Goal: Task Accomplishment & Management: Complete application form

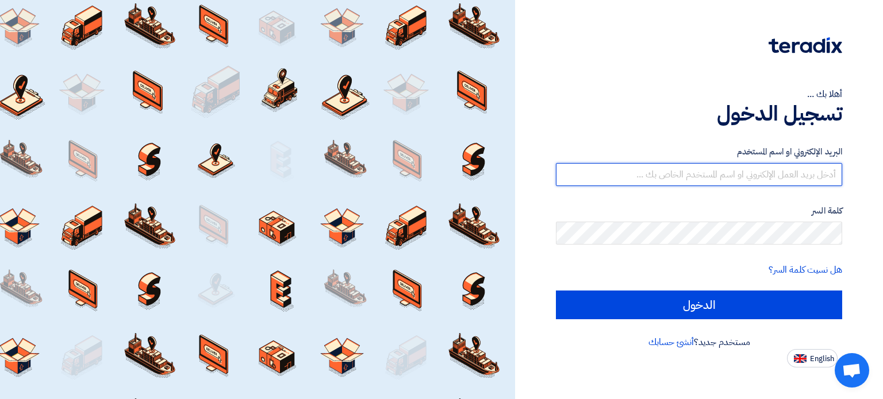
click at [671, 173] on input "text" at bounding box center [699, 174] width 286 height 23
type input "[EMAIL_ADDRESS][DOMAIN_NAME]"
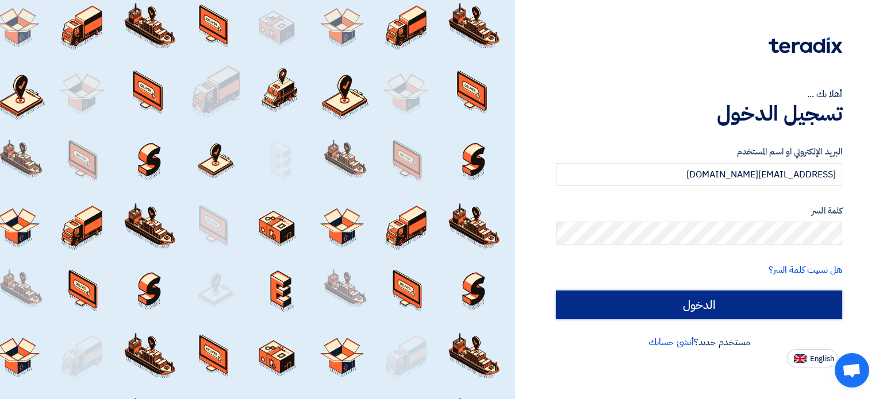
click at [726, 302] on input "الدخول" at bounding box center [699, 305] width 286 height 29
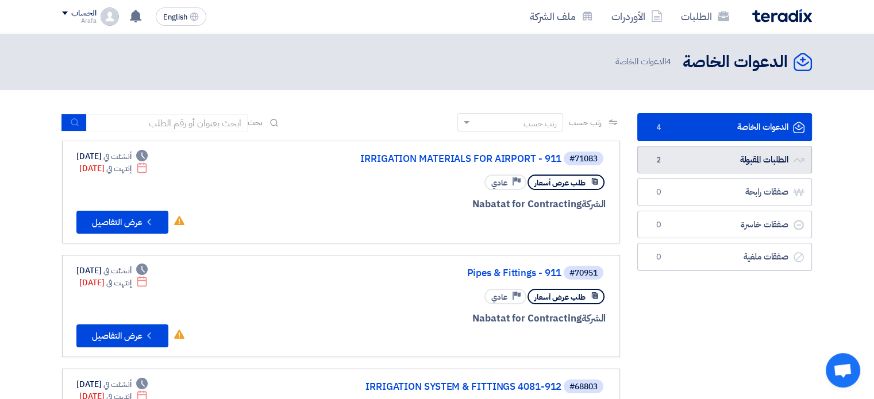
click at [709, 165] on link "الطلبات المقبولة الطلبات المقبولة 2" at bounding box center [724, 160] width 175 height 28
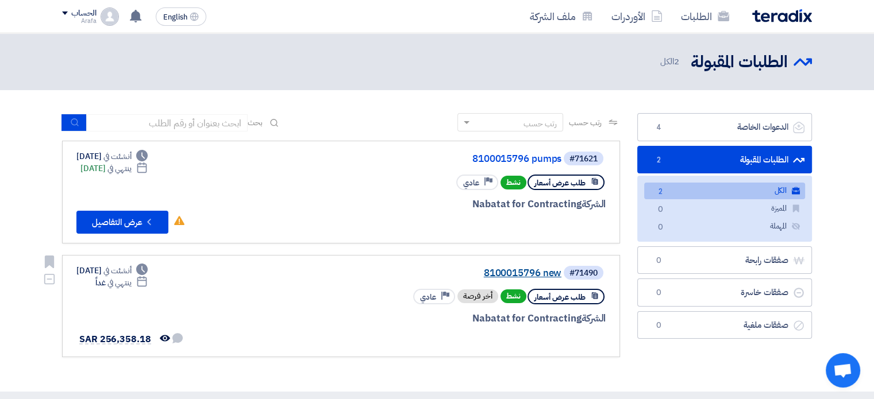
click at [546, 269] on link "8100015796 new" at bounding box center [447, 273] width 230 height 10
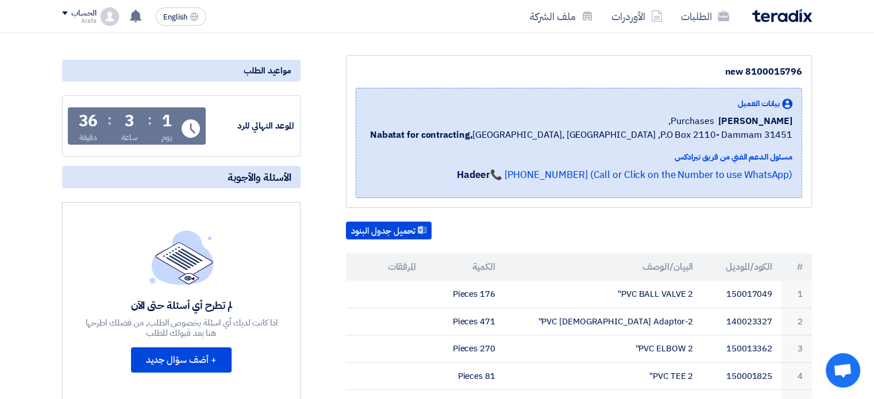
scroll to position [23, 0]
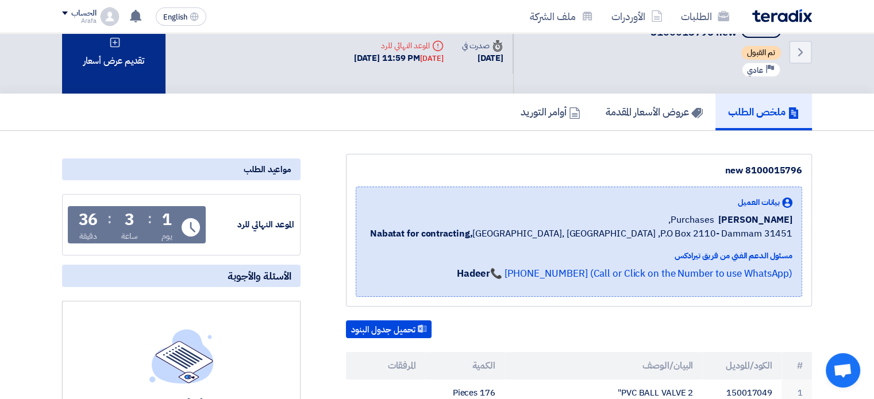
click at [126, 47] on div "تقديم عرض أسعار" at bounding box center [113, 51] width 103 height 83
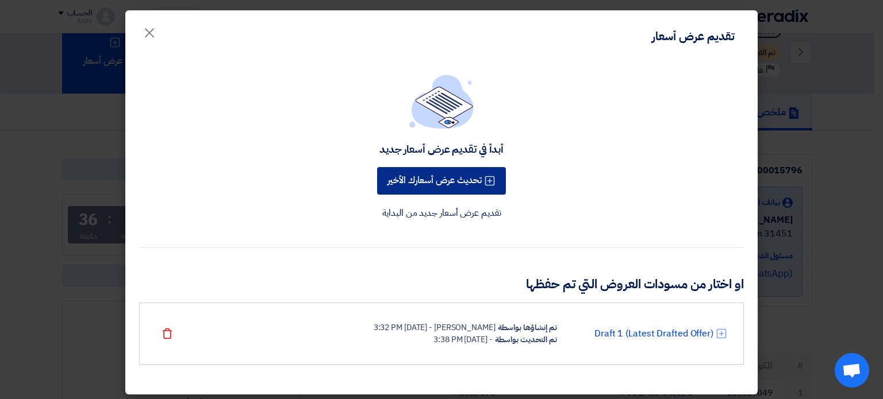
click at [460, 188] on button "تحديث عرض أسعارك الأخير" at bounding box center [441, 181] width 129 height 28
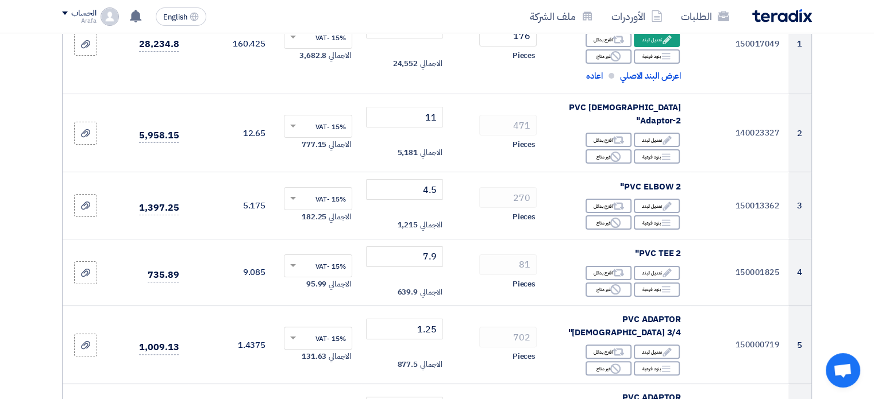
scroll to position [230, 0]
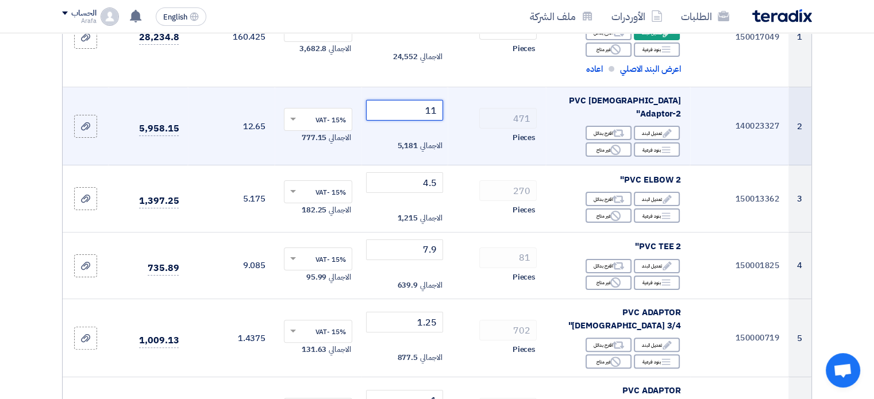
click at [418, 111] on input "11" at bounding box center [405, 110] width 78 height 21
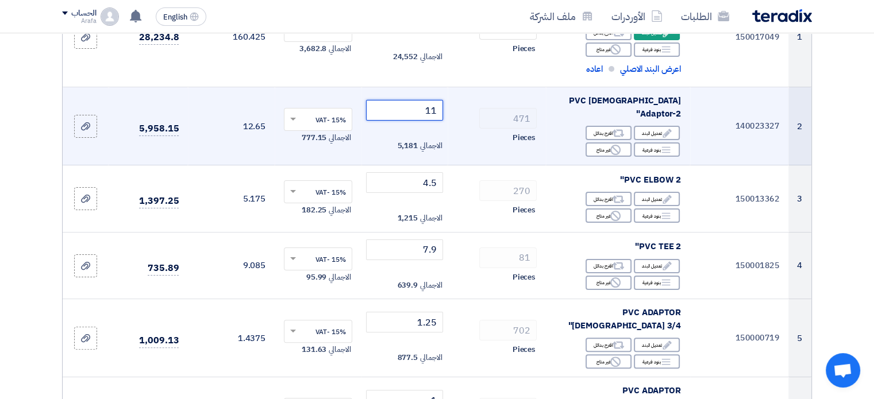
click at [418, 111] on input "11" at bounding box center [405, 110] width 78 height 21
click at [440, 105] on input "11" at bounding box center [405, 110] width 78 height 21
type input "1"
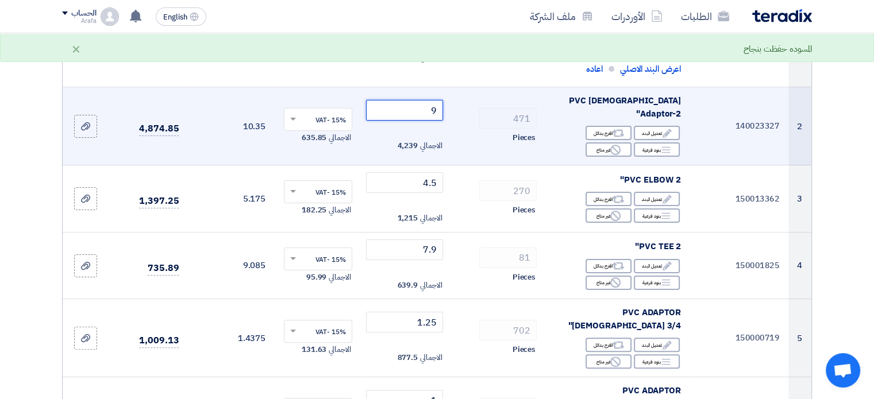
type input "9"
click at [464, 114] on div "471" at bounding box center [497, 118] width 80 height 21
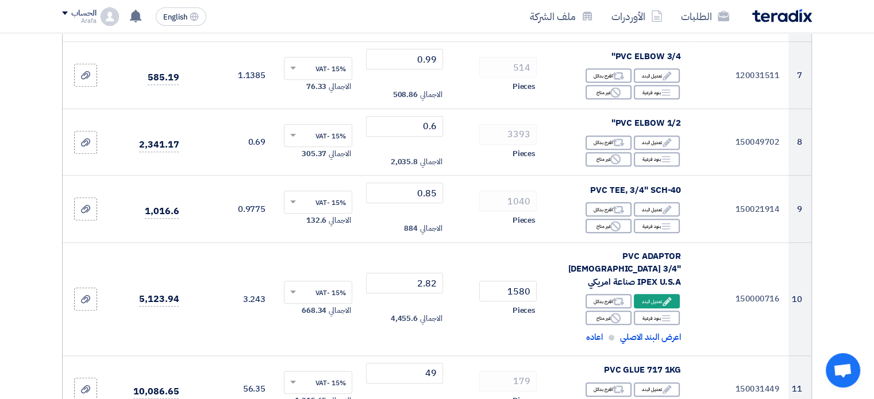
scroll to position [667, 0]
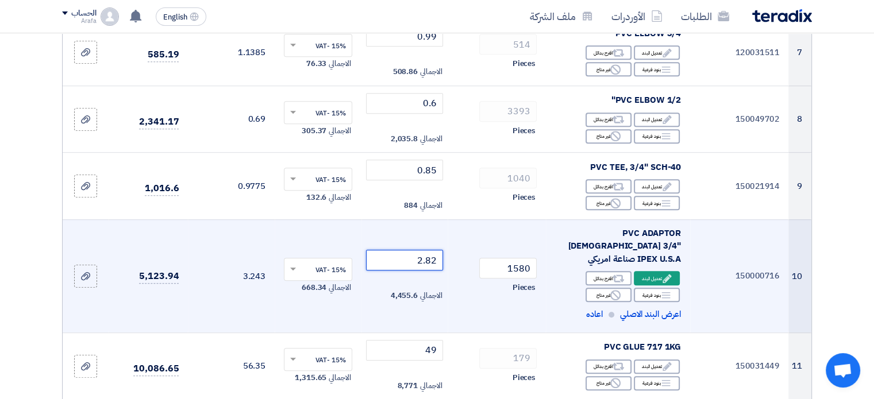
click at [413, 250] on input "2.82" at bounding box center [405, 260] width 78 height 21
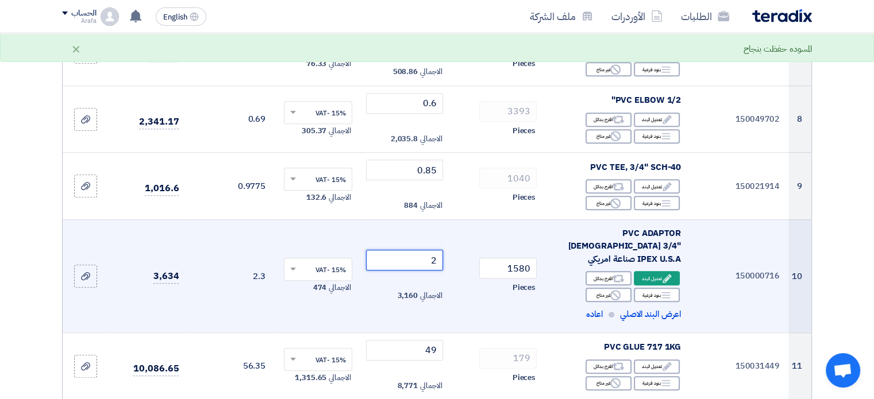
type input "2"
click at [467, 281] on div "Pieces" at bounding box center [497, 288] width 80 height 14
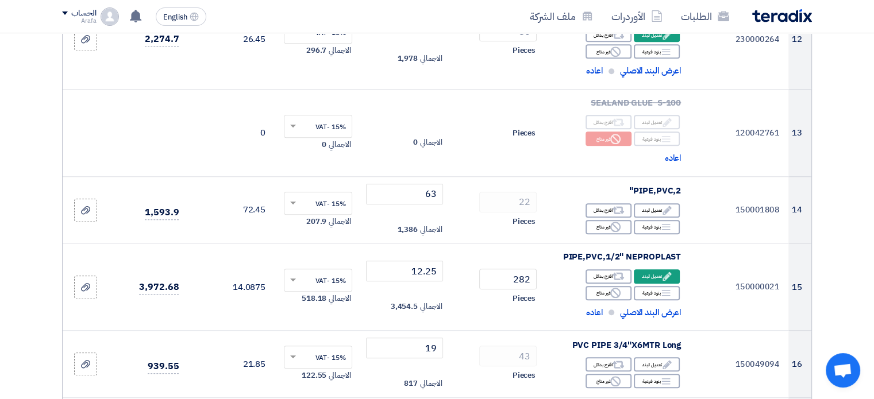
scroll to position [1080, 0]
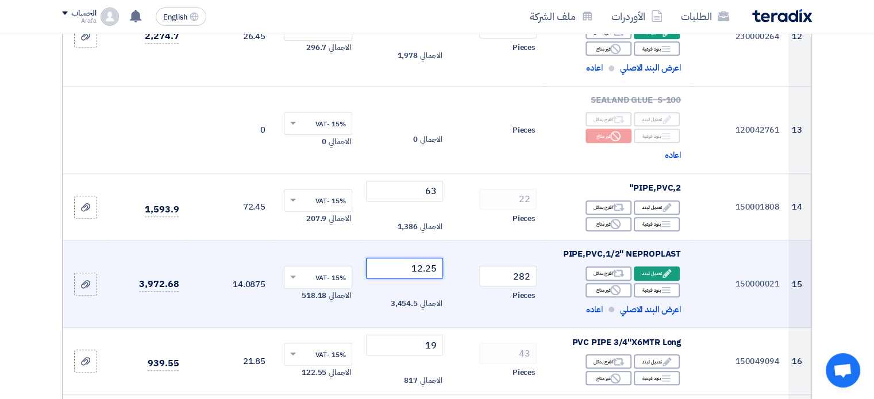
click at [392, 258] on input "12.25" at bounding box center [405, 268] width 78 height 21
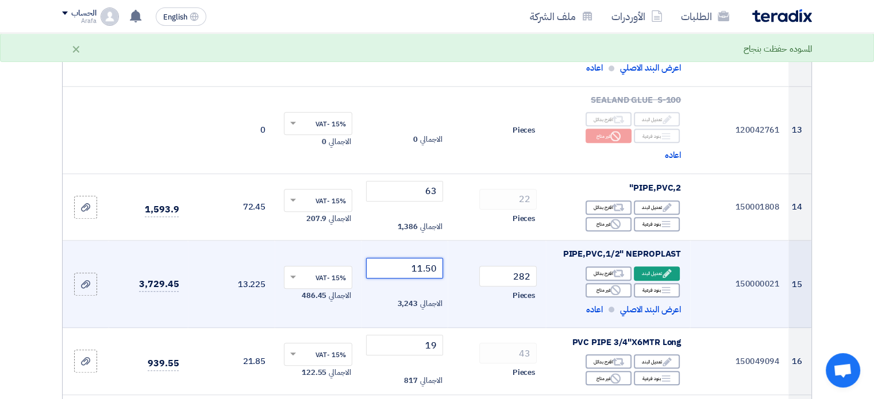
type input "11.50"
click at [455, 245] on td "282 Pieces" at bounding box center [497, 284] width 98 height 87
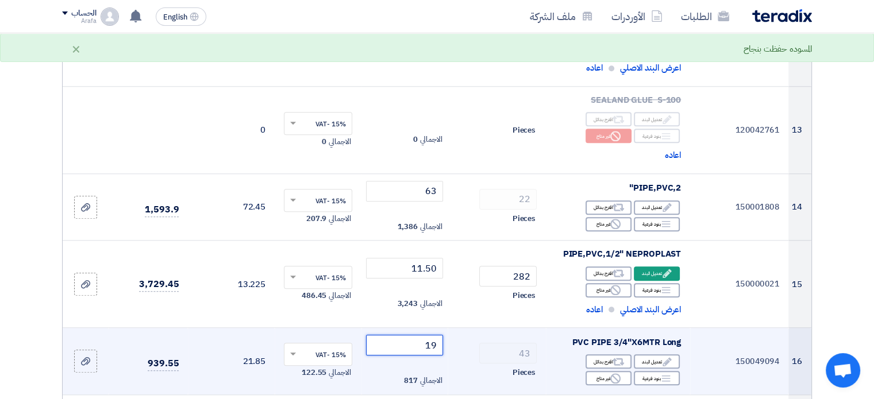
click at [410, 335] on input "19" at bounding box center [405, 345] width 78 height 21
type input "15"
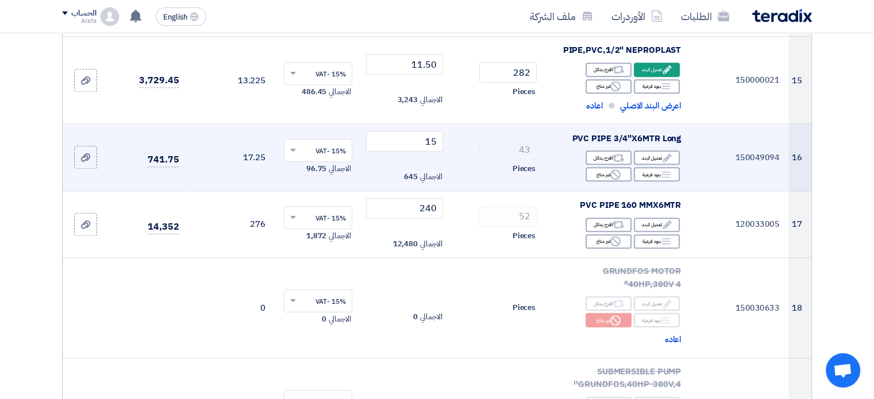
scroll to position [1287, 0]
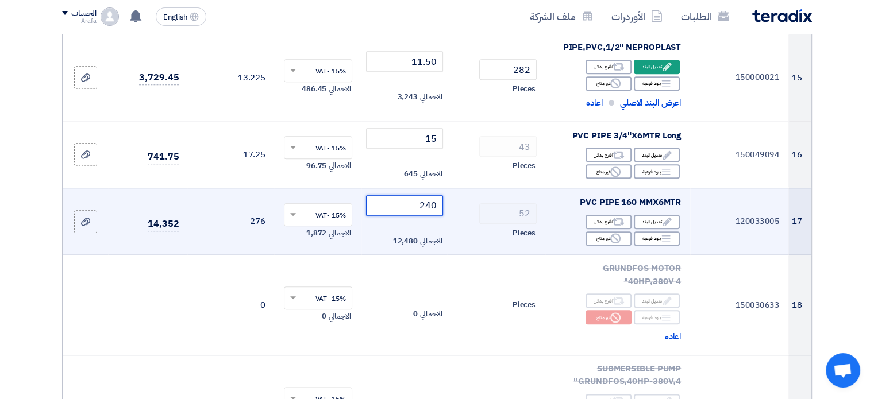
click at [384, 195] on input "240" at bounding box center [405, 205] width 78 height 21
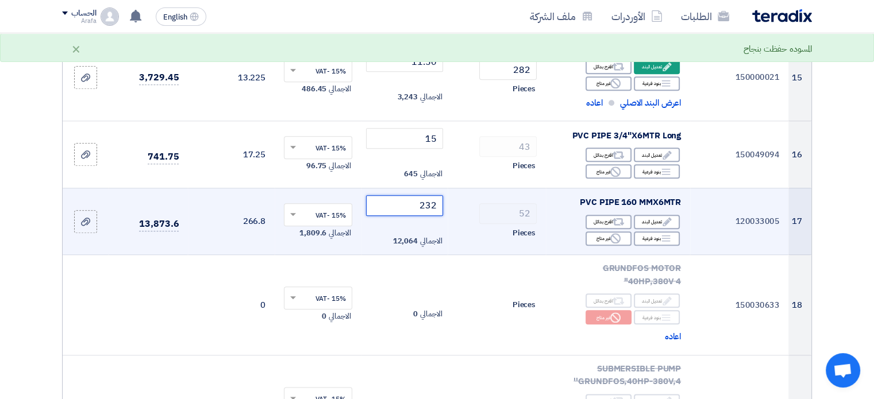
type input "232"
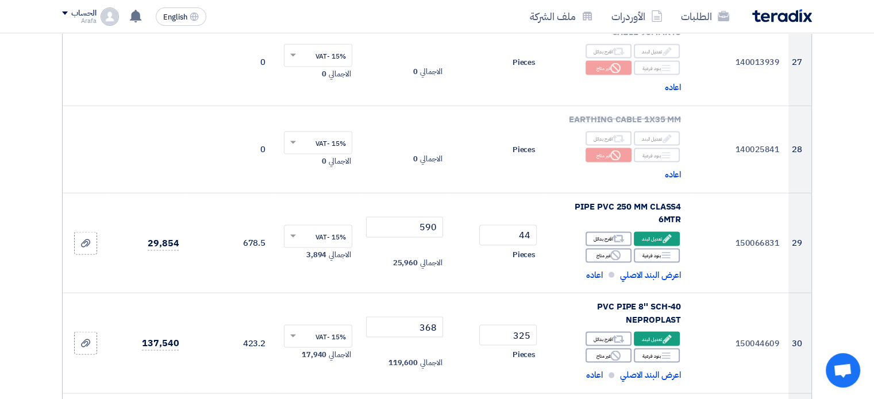
scroll to position [2368, 0]
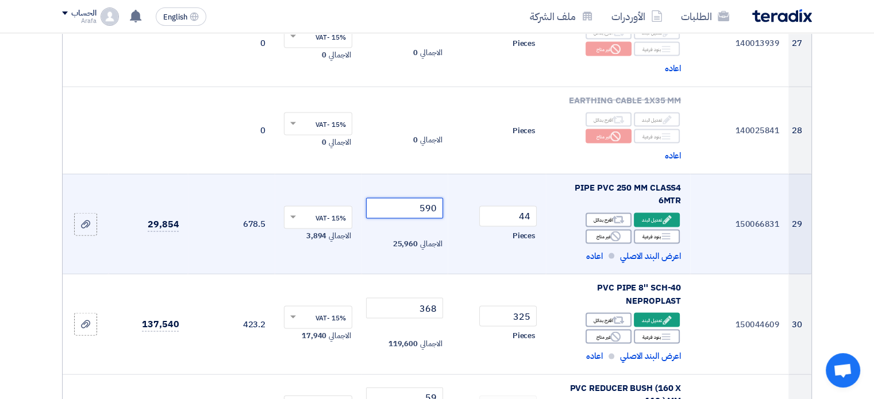
click at [411, 198] on input "590" at bounding box center [405, 208] width 78 height 21
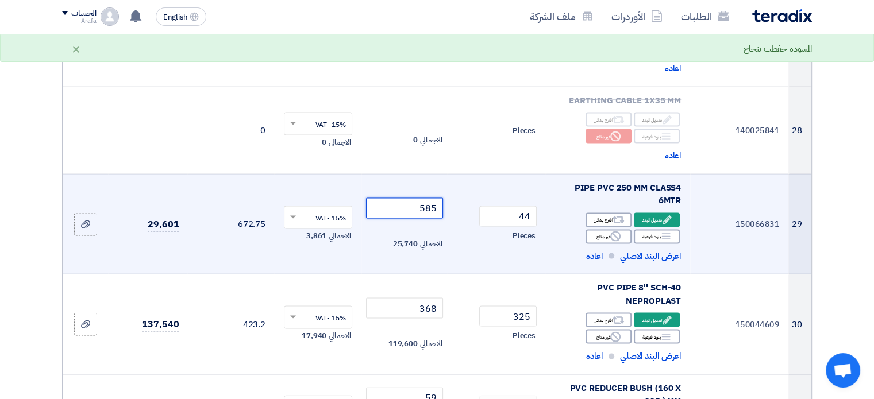
type input "585"
click at [472, 229] on div "Pieces" at bounding box center [497, 236] width 80 height 14
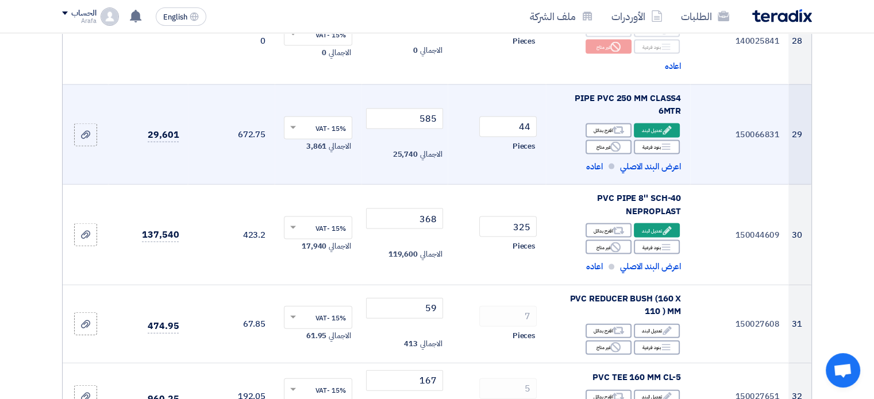
scroll to position [2460, 0]
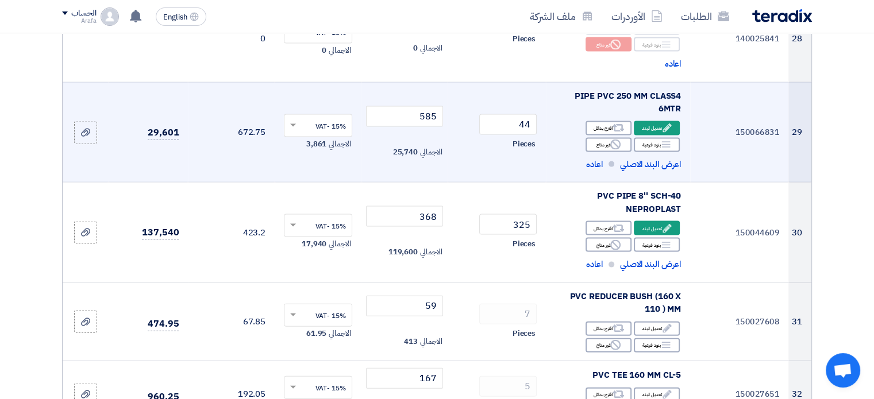
click at [472, 237] on div "Pieces" at bounding box center [497, 244] width 80 height 14
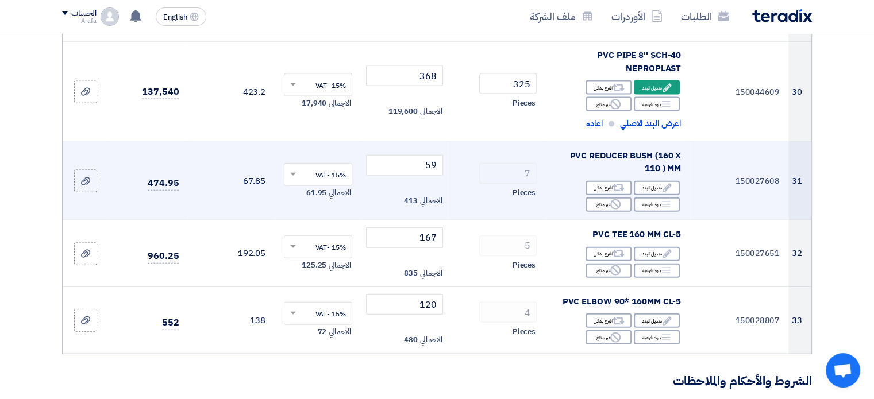
scroll to position [2598, 0]
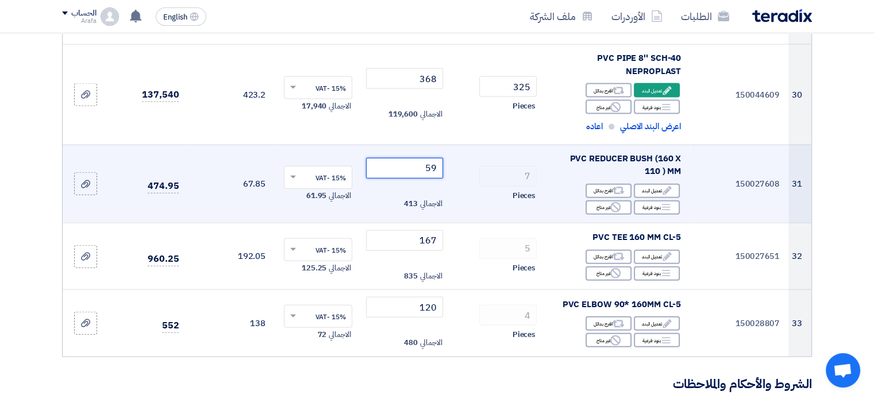
click at [416, 158] on input "59" at bounding box center [405, 168] width 78 height 21
type input "5"
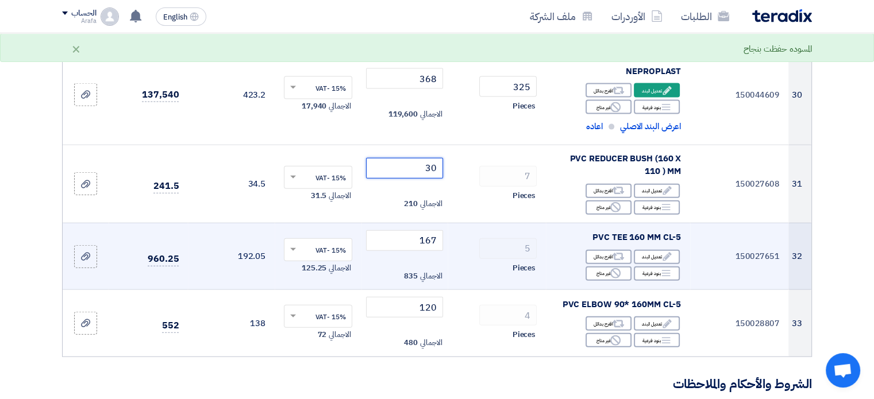
type input "30"
click at [459, 223] on td "5 Pieces" at bounding box center [497, 256] width 98 height 67
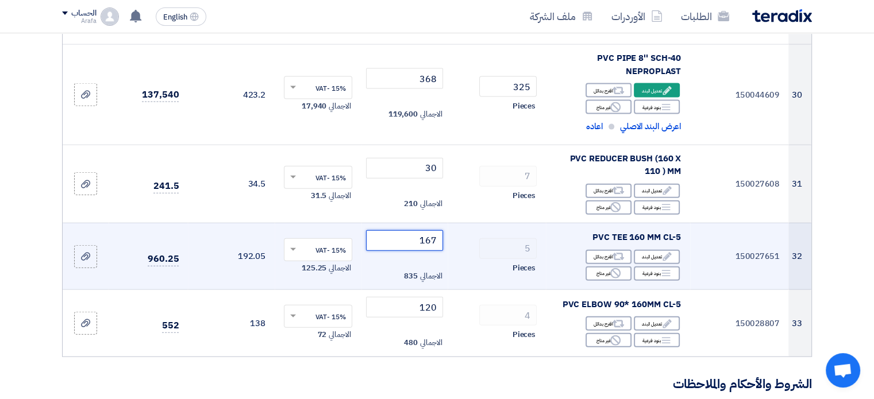
click at [403, 230] on input "167" at bounding box center [405, 240] width 78 height 21
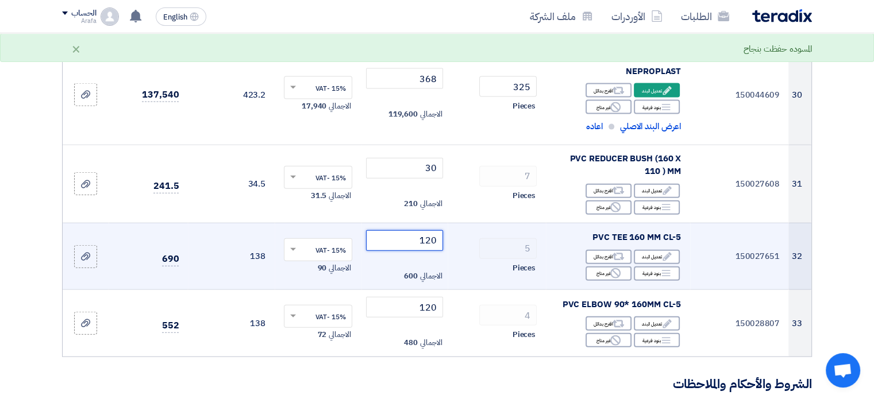
type input "120"
click at [487, 261] on div "Pieces" at bounding box center [497, 268] width 80 height 14
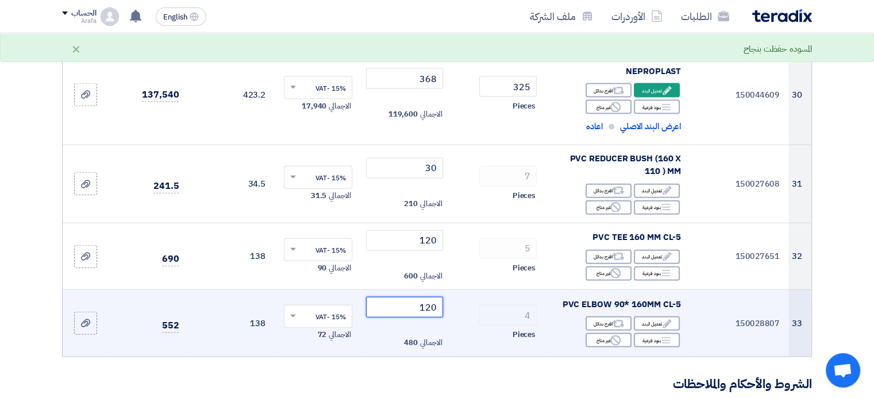
click at [415, 297] on input "120" at bounding box center [405, 307] width 78 height 21
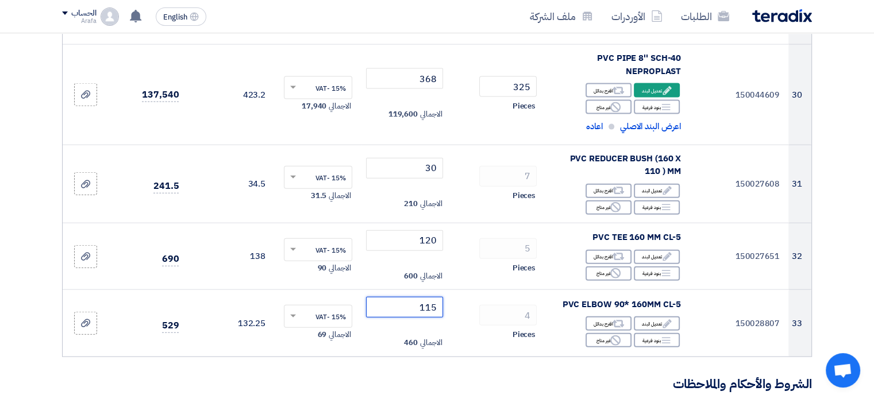
type input "115"
click at [548, 376] on h3 "الشروط والأحكام والملاحظات" at bounding box center [437, 385] width 750 height 18
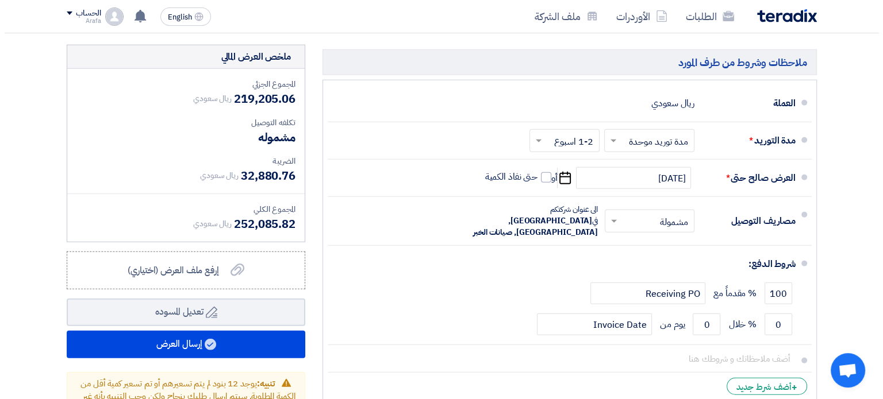
scroll to position [2965, 0]
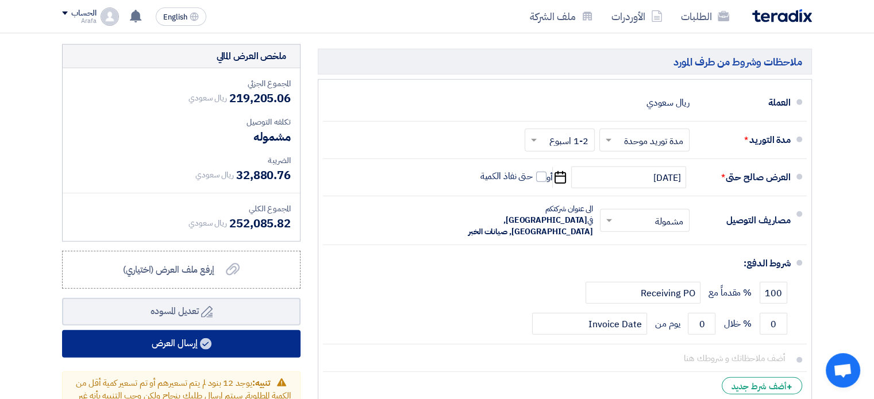
click at [187, 330] on button "إرسال العرض" at bounding box center [181, 344] width 238 height 28
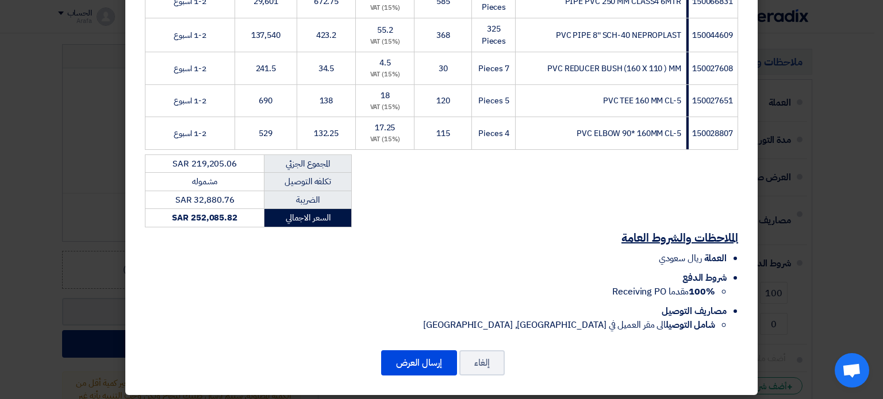
scroll to position [1223, 0]
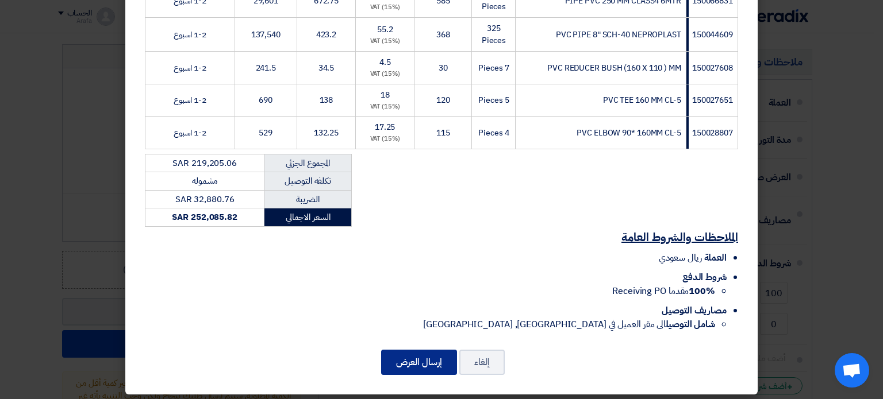
click at [438, 355] on button "إرسال العرض" at bounding box center [419, 362] width 76 height 25
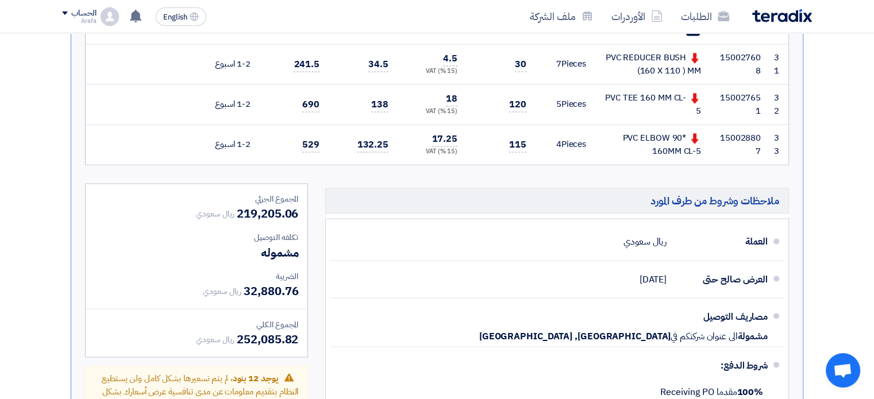
scroll to position [1961, 0]
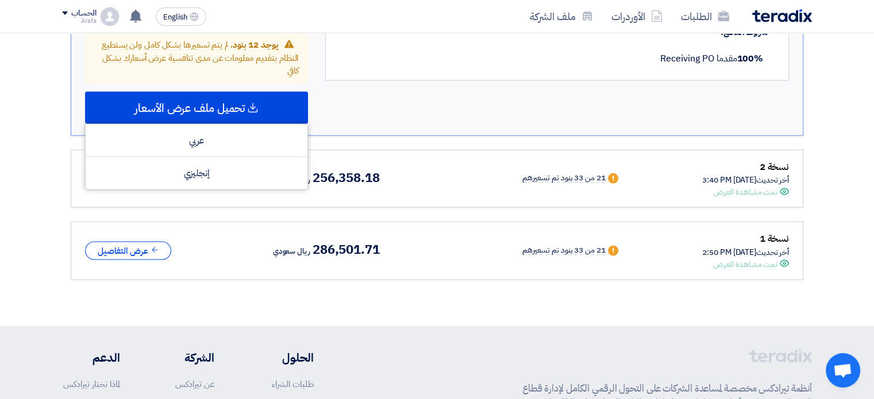
scroll to position [2276, 0]
